Goal: Find specific page/section: Find specific page/section

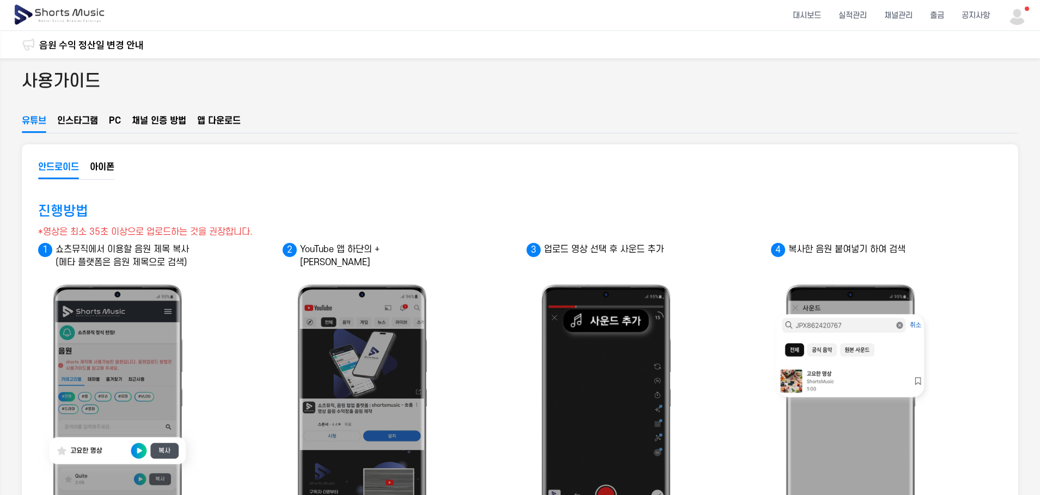
click at [86, 127] on button "인스타그램" at bounding box center [77, 123] width 41 height 19
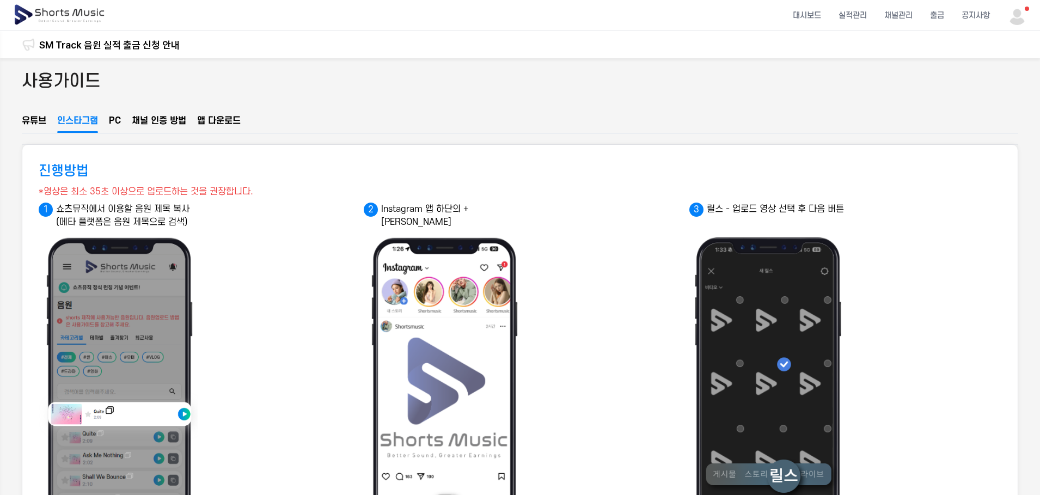
click at [114, 121] on button "PC" at bounding box center [115, 123] width 12 height 19
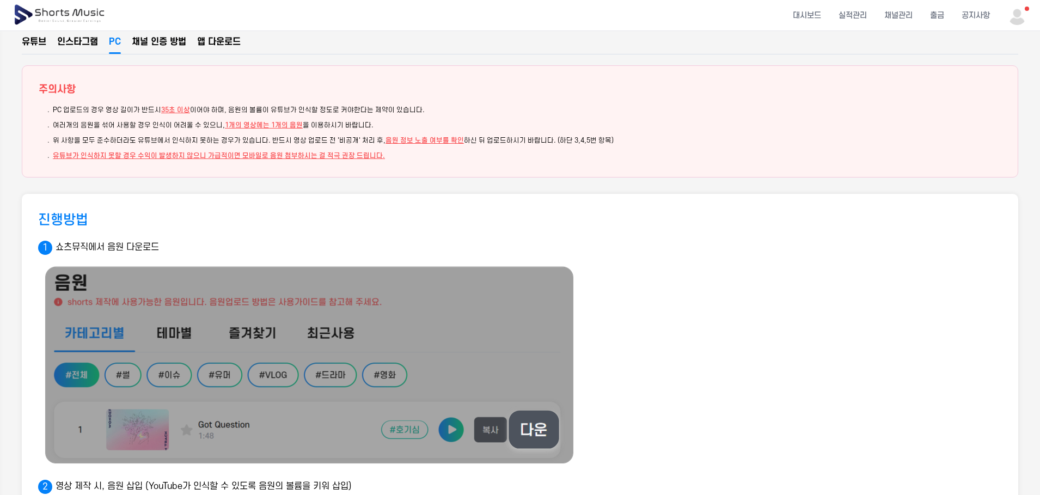
scroll to position [17, 0]
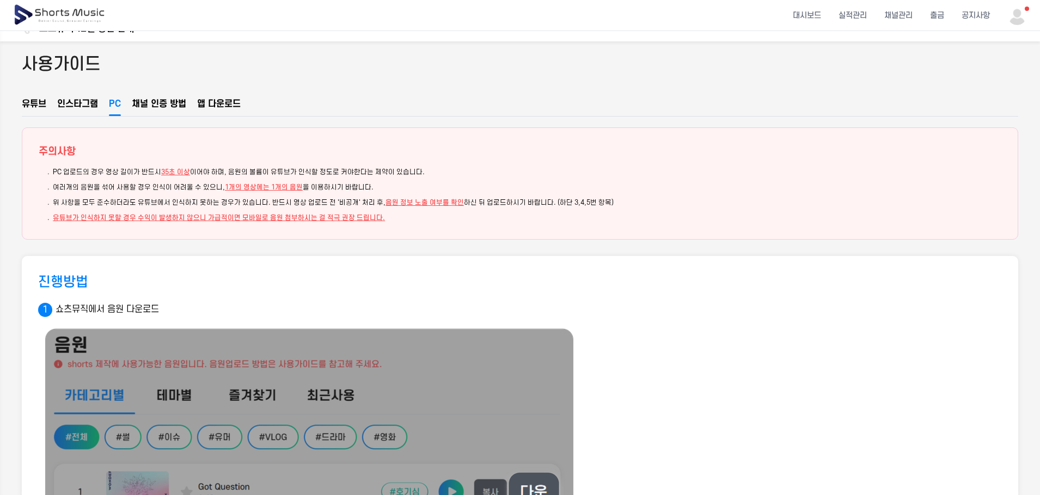
click at [147, 101] on button "채널 인증 방법" at bounding box center [159, 106] width 54 height 19
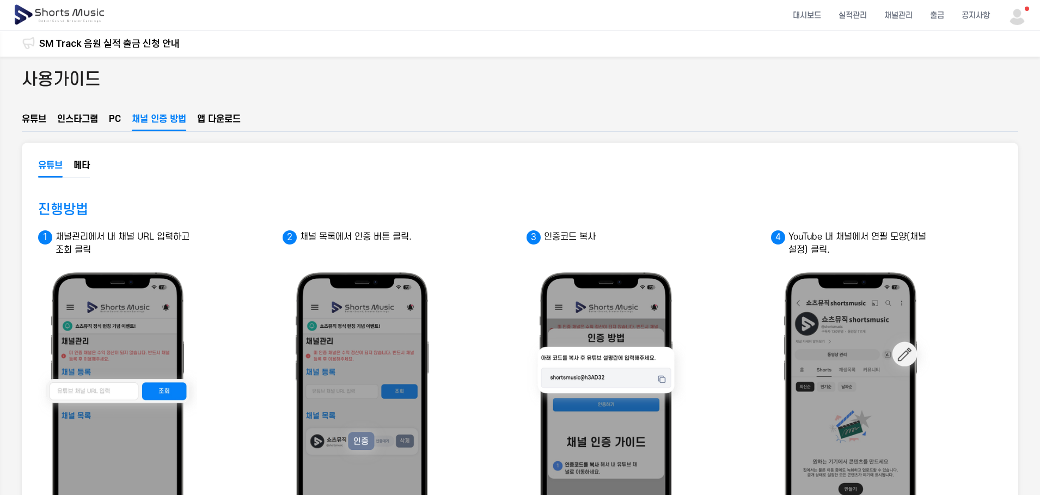
scroll to position [0, 0]
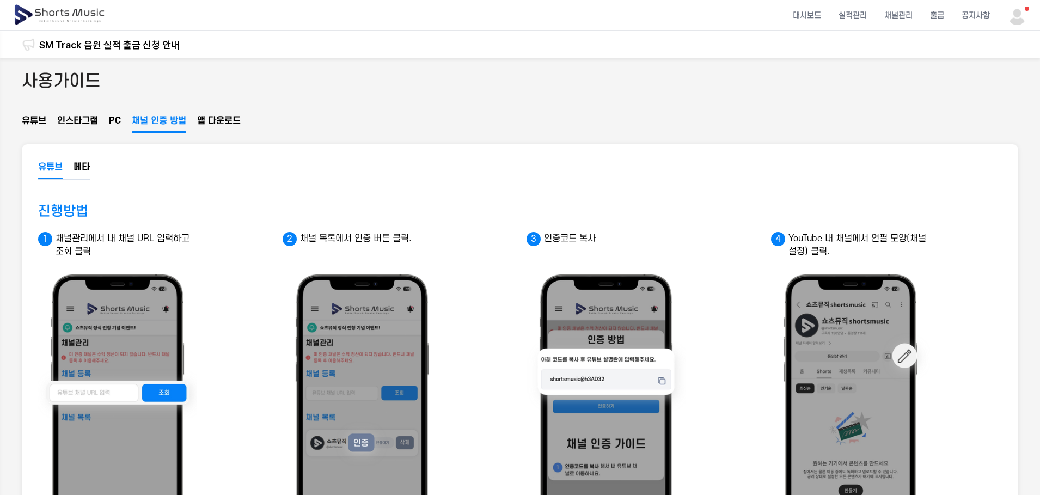
click at [223, 123] on button "앱 다운로드" at bounding box center [219, 123] width 44 height 19
click at [54, 13] on img at bounding box center [60, 15] width 94 height 31
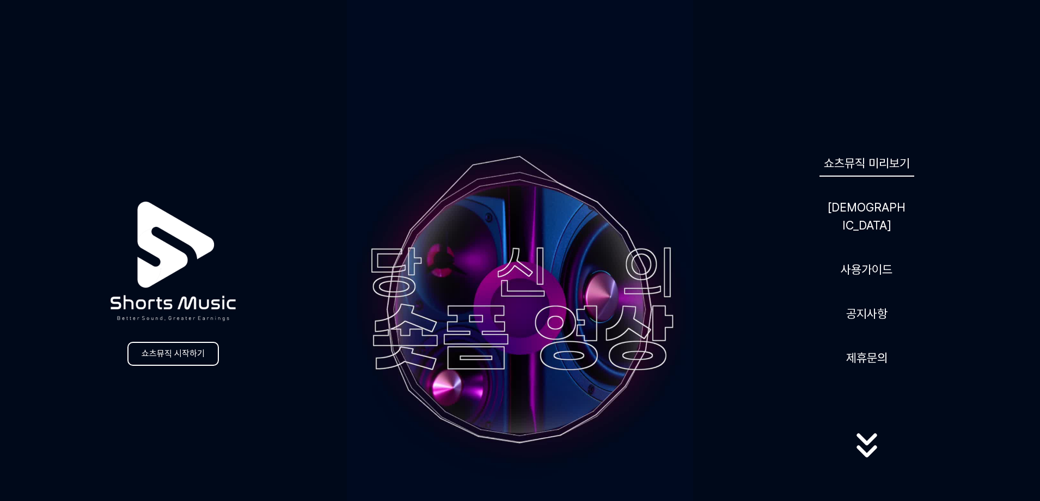
click at [832, 174] on link "쇼츠뮤직 미리보기" at bounding box center [867, 163] width 95 height 27
click at [874, 212] on link "[DEMOGRAPHIC_DATA]" at bounding box center [867, 216] width 87 height 45
click at [862, 443] on icon at bounding box center [867, 444] width 20 height 12
click at [866, 455] on icon at bounding box center [867, 461] width 20 height 12
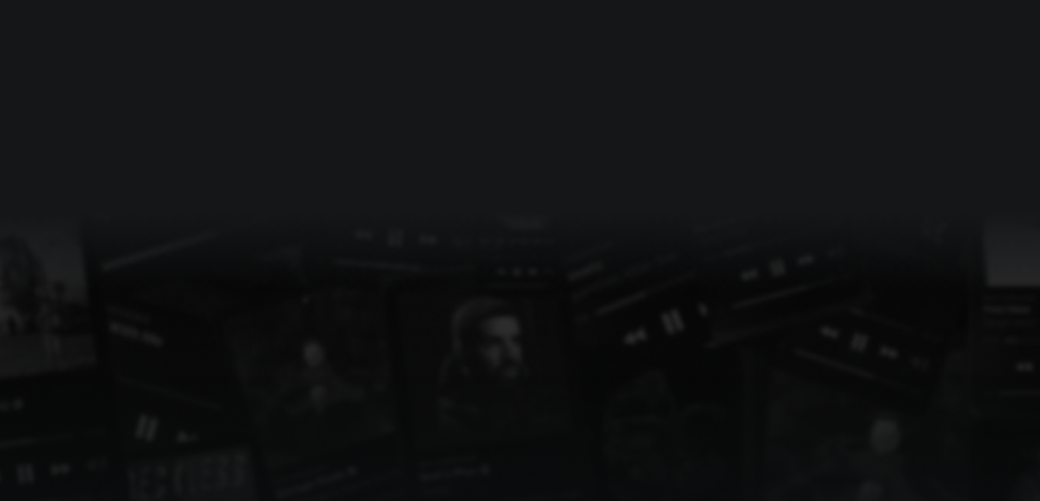
scroll to position [3068, 0]
